Goal: Communication & Community: Ask a question

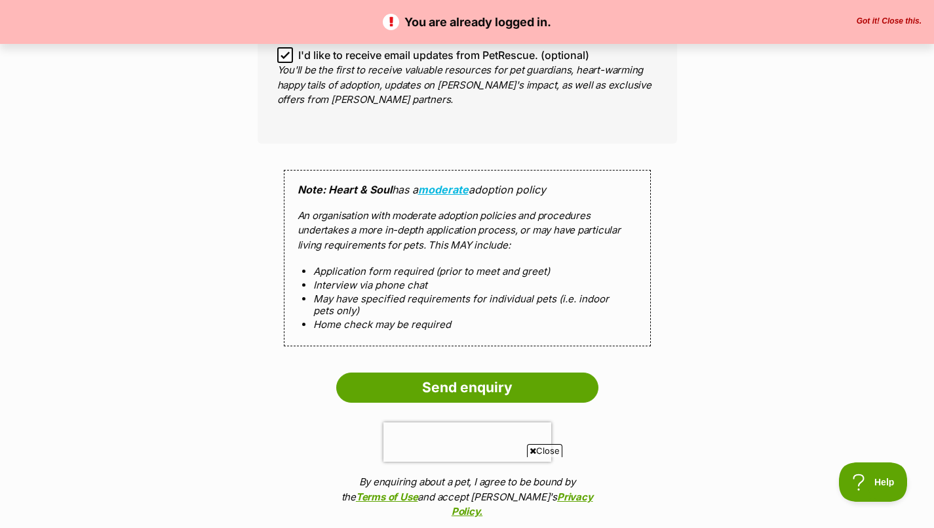
scroll to position [1135, 0]
click at [476, 380] on input "Send enquiry" at bounding box center [467, 387] width 262 height 30
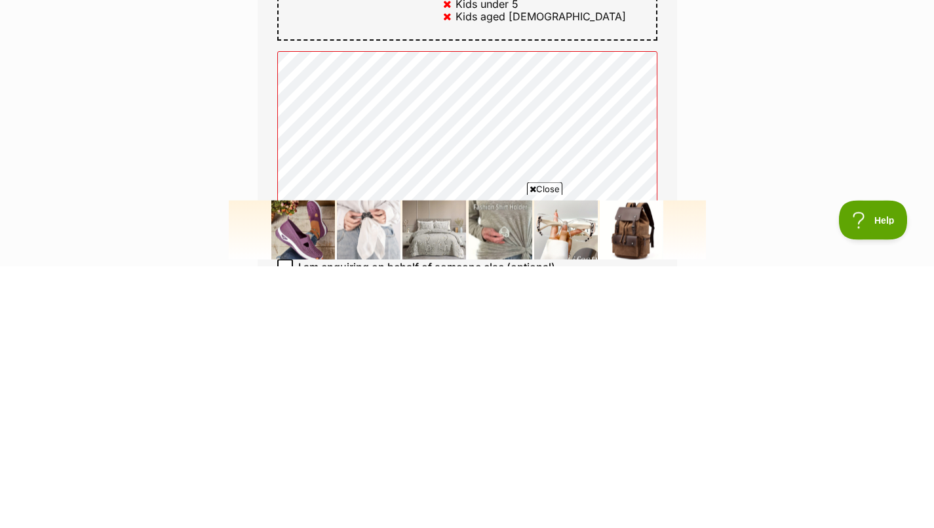
click at [606, 220] on img at bounding box center [631, 229] width 64 height 59
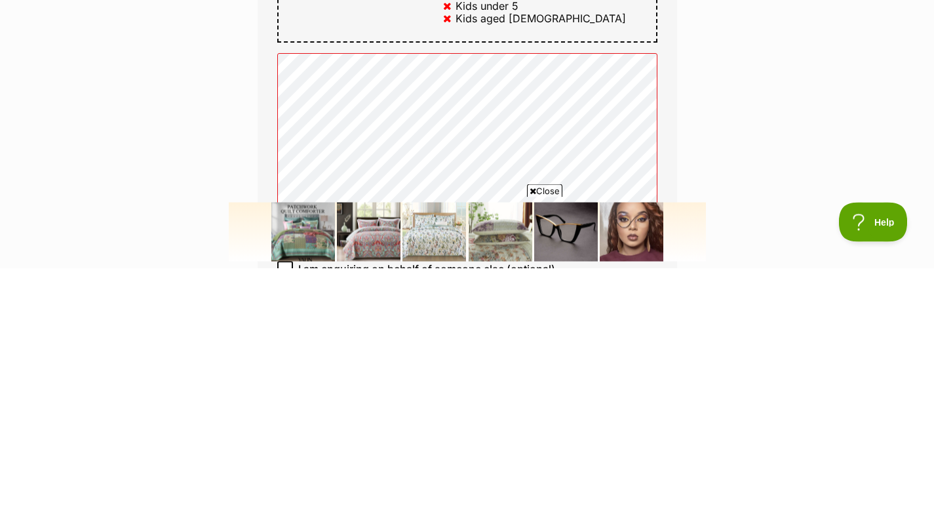
click at [819, 436] on div "Enquire about [PERSON_NAME] Want to increase your chances of a successful enqui…" at bounding box center [467, 309] width 934 height 1851
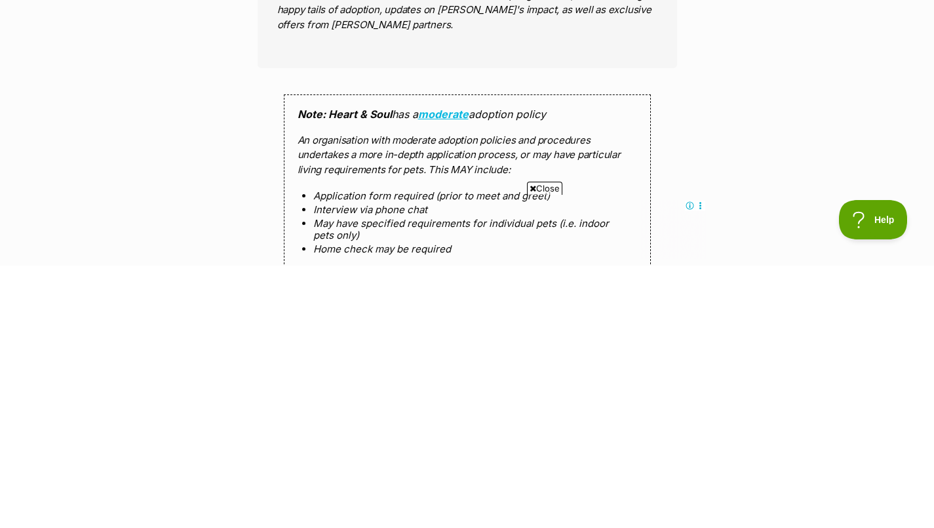
scroll to position [1058, 0]
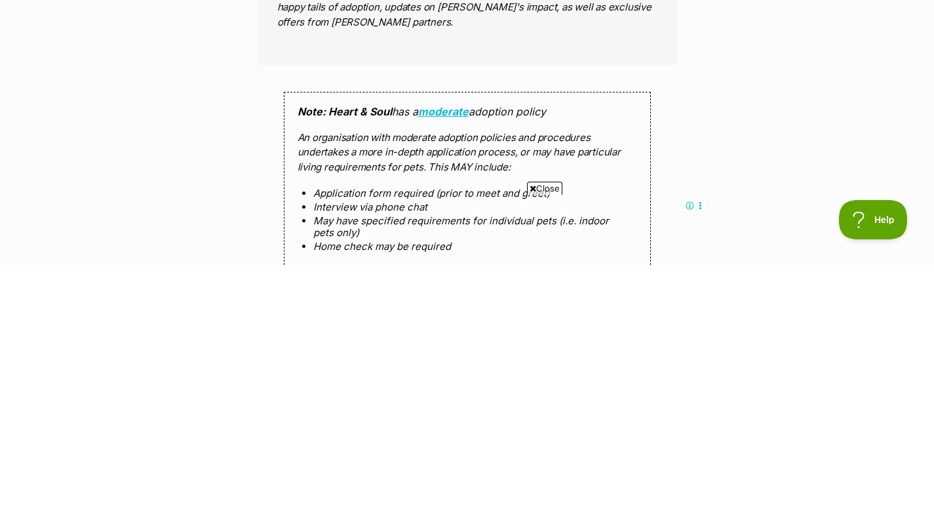
click at [539, 445] on span "Close" at bounding box center [544, 450] width 35 height 13
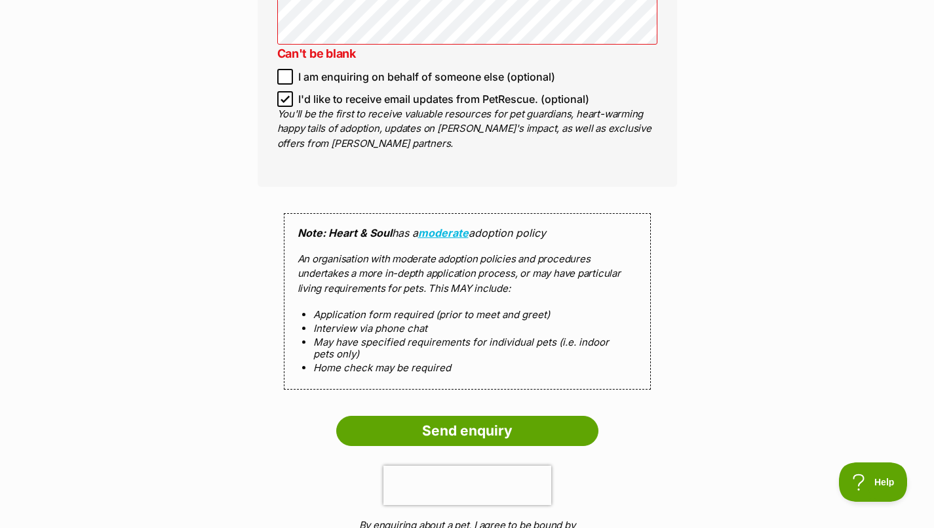
scroll to position [1201, 0]
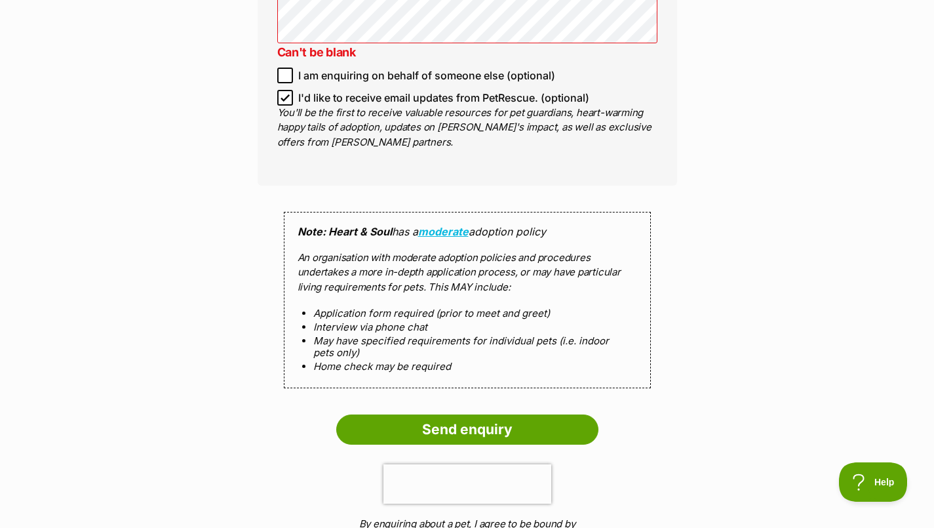
click at [477, 427] on input "Send enquiry" at bounding box center [467, 429] width 262 height 30
click at [485, 427] on input "Send enquiry" at bounding box center [467, 429] width 262 height 30
